Goal: Share content

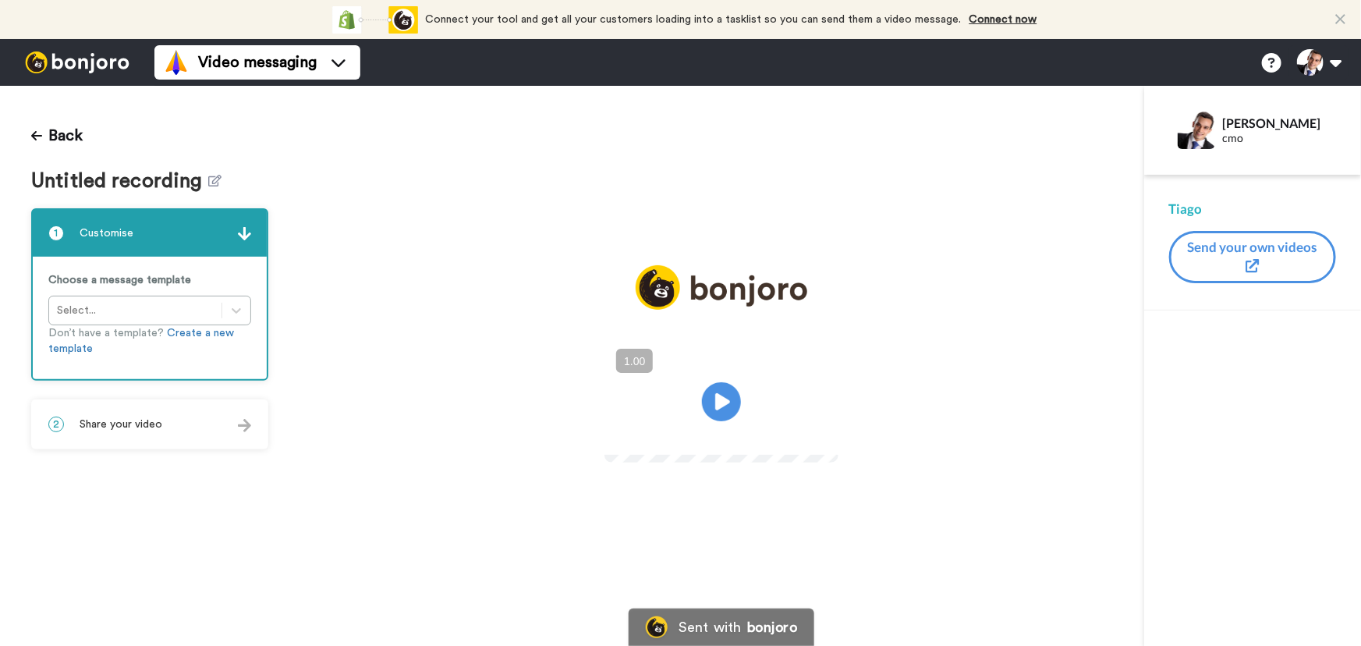
drag, startPoint x: 202, startPoint y: 420, endPoint x: 189, endPoint y: 476, distance: 58.3
click at [202, 420] on div "2 Share your video" at bounding box center [150, 424] width 234 height 47
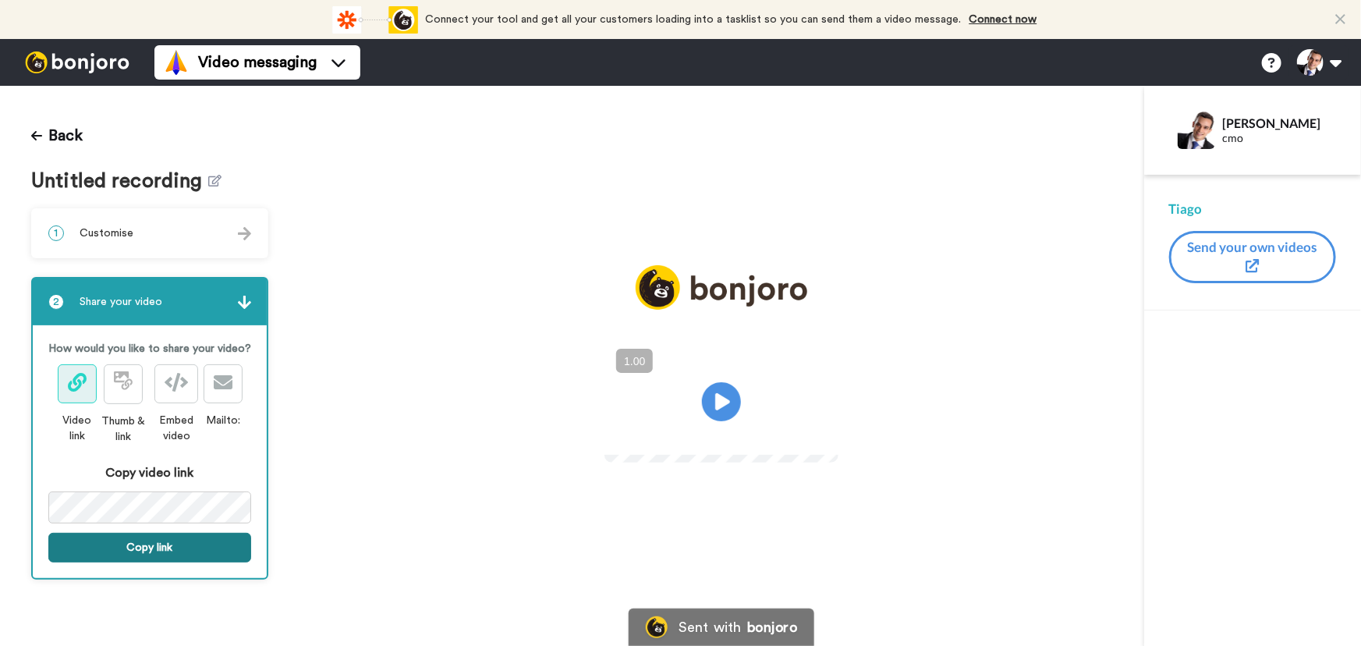
click at [179, 551] on button "Copy link" at bounding box center [149, 548] width 203 height 30
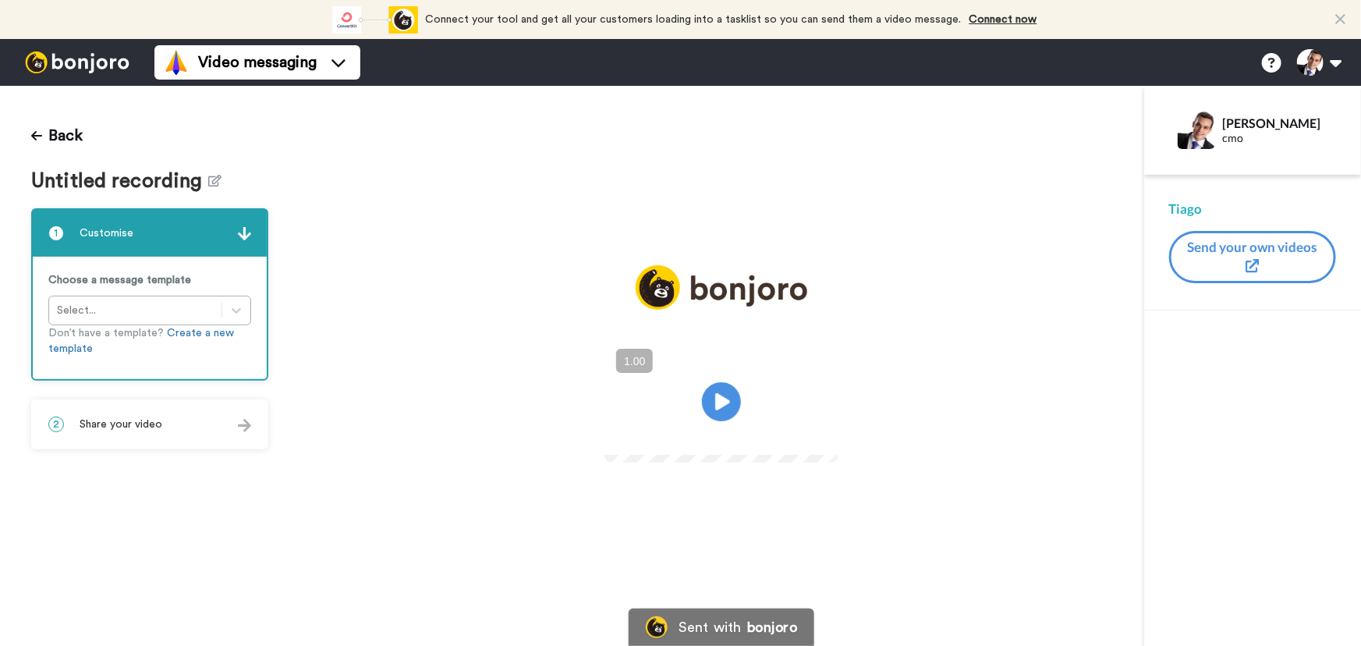
drag, startPoint x: 161, startPoint y: 447, endPoint x: 159, endPoint y: 458, distance: 11.9
click at [161, 447] on div "2 Share your video" at bounding box center [150, 424] width 234 height 47
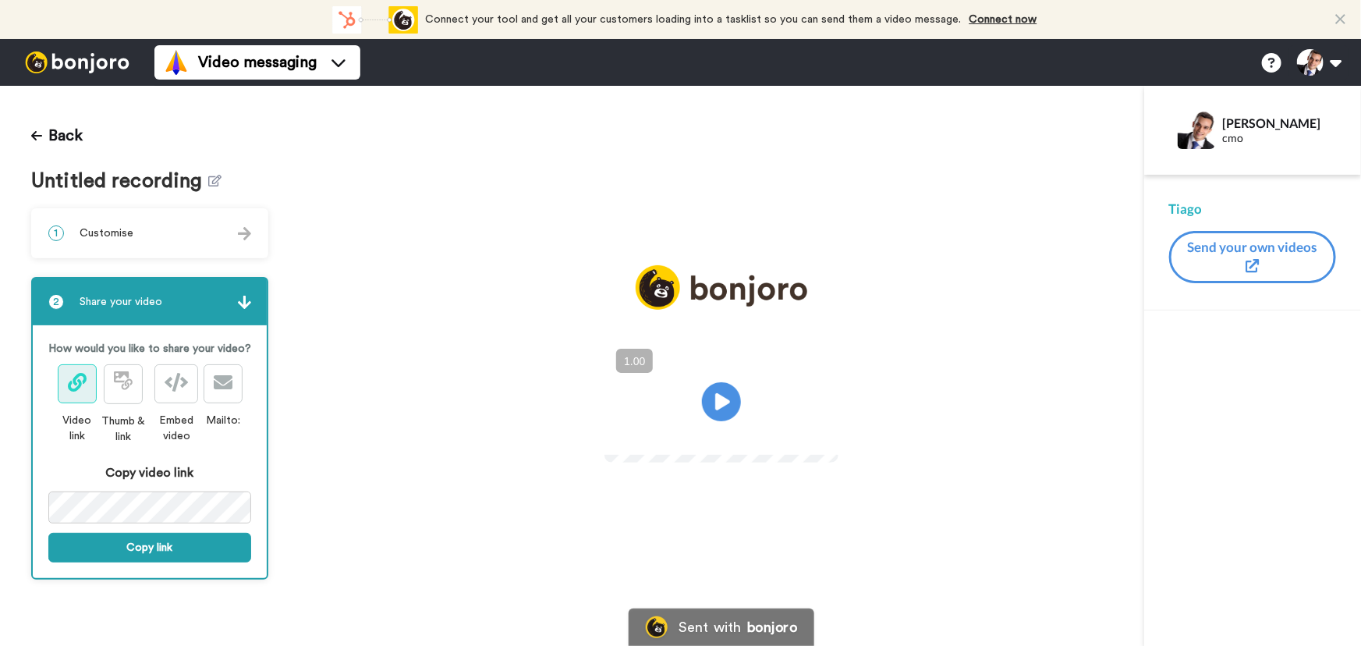
drag, startPoint x: 156, startPoint y: 544, endPoint x: 77, endPoint y: 582, distance: 87.2
click at [156, 545] on button "Copy link" at bounding box center [149, 548] width 203 height 30
